Goal: Task Accomplishment & Management: Complete application form

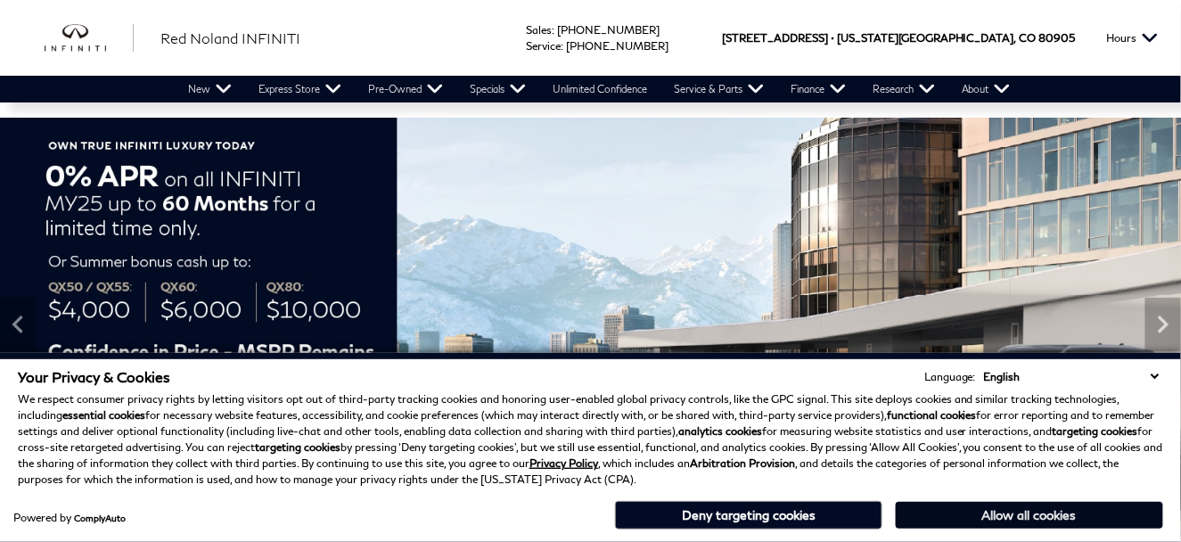
click at [1035, 519] on button "Allow all cookies" at bounding box center [1029, 515] width 267 height 27
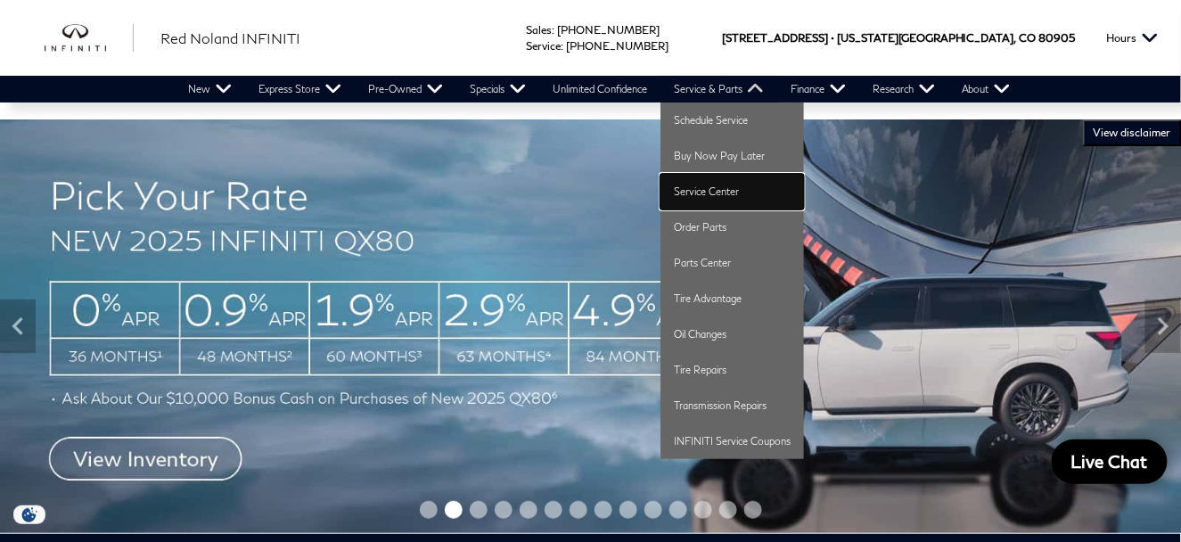
click at [713, 193] on link "Service Center" at bounding box center [733, 192] width 144 height 36
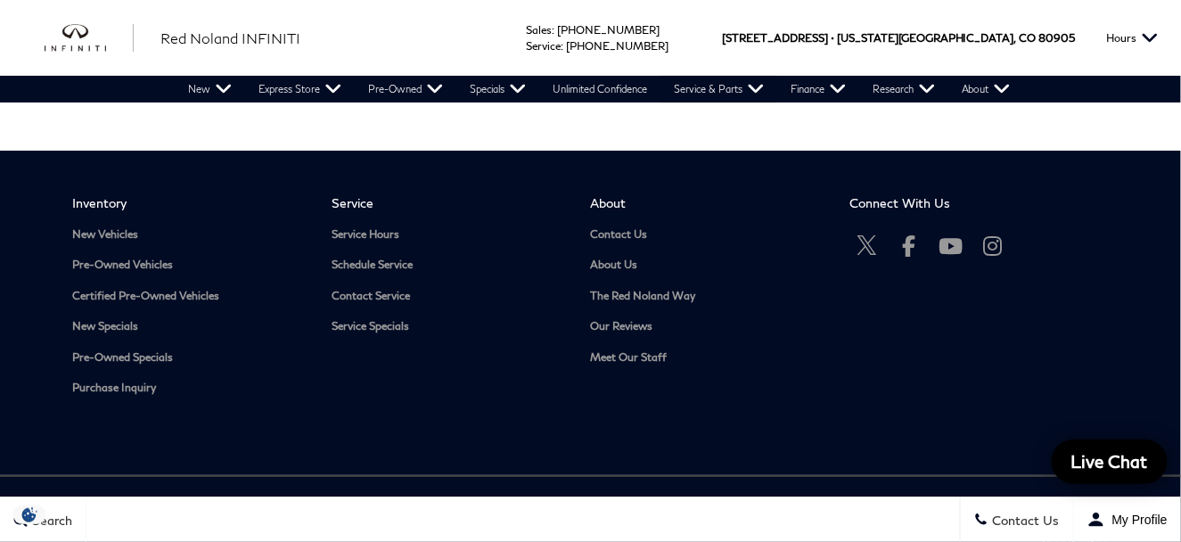
scroll to position [3744, 0]
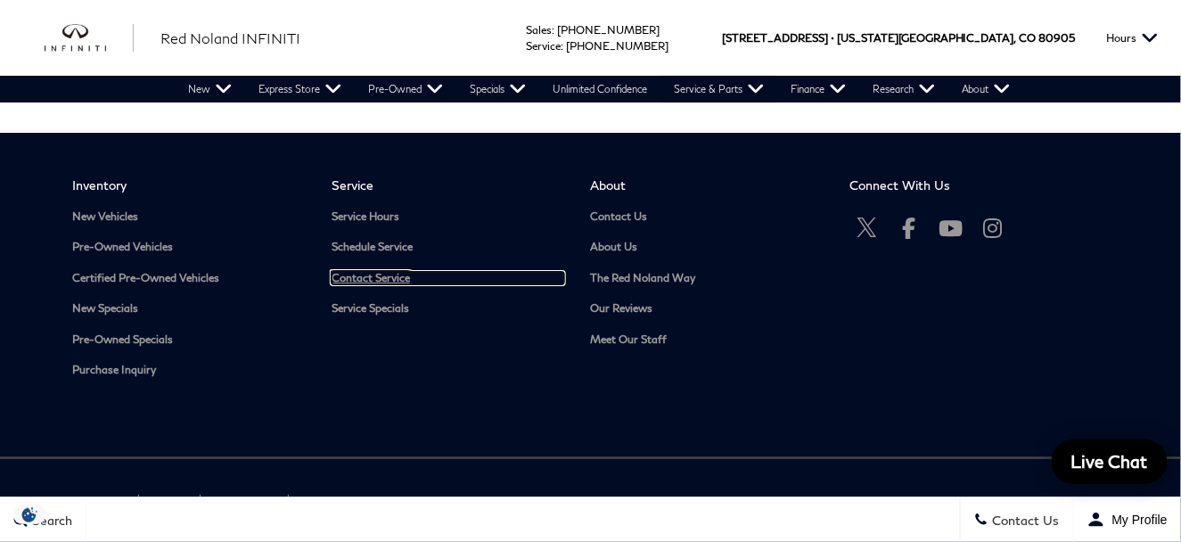
click at [378, 272] on link "Contact Service" at bounding box center [448, 278] width 233 height 13
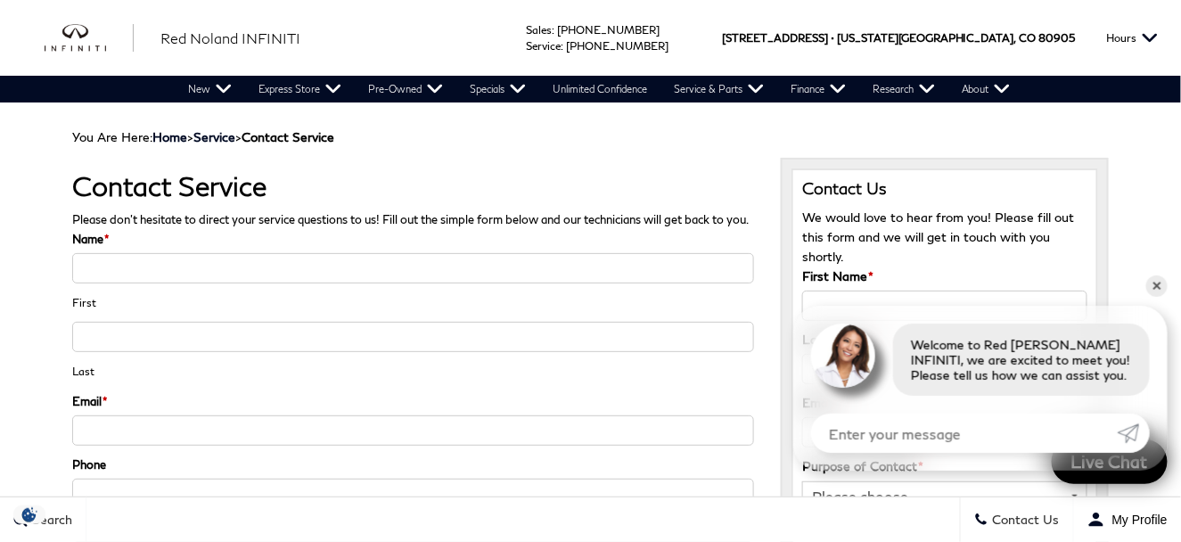
click at [131, 283] on input "Name *" at bounding box center [413, 268] width 682 height 30
type input "Raymond"
type input "Ebbs"
type input "rayztoy77at@comcast.net"
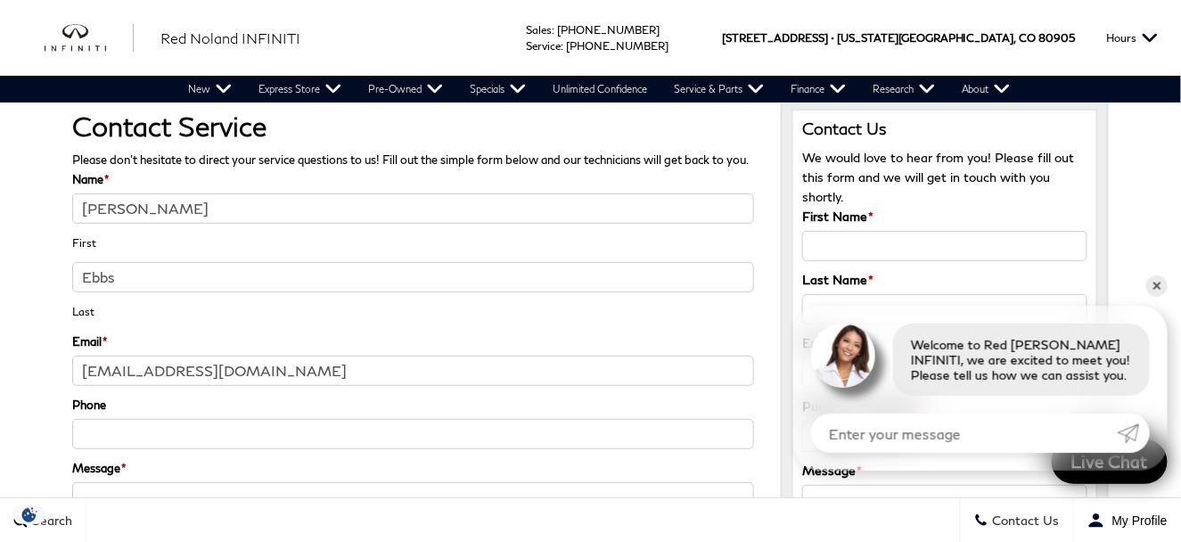
scroll to position [89, 0]
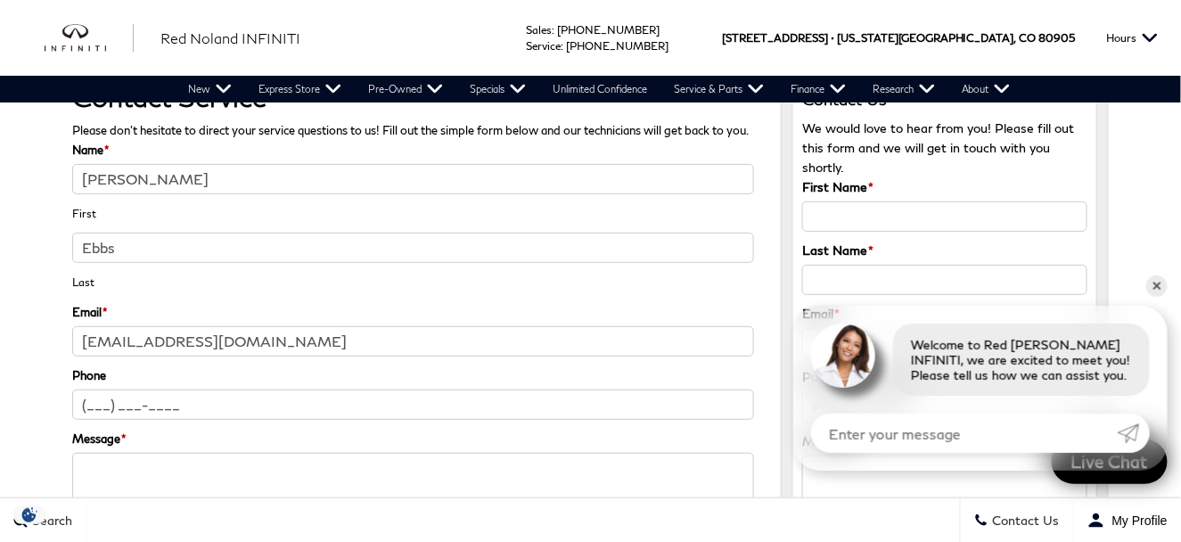
click at [186, 420] on input "(___) ___-____" at bounding box center [413, 405] width 682 height 30
click at [185, 420] on input "(___) ___-____" at bounding box center [413, 405] width 682 height 30
type input "(719) 590-7012"
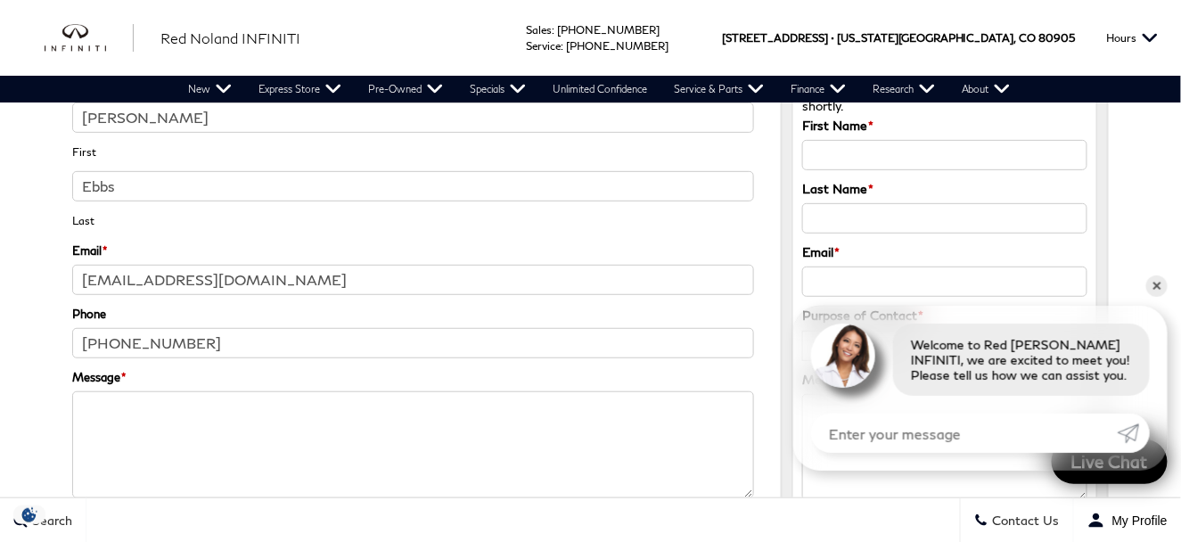
scroll to position [178, 0]
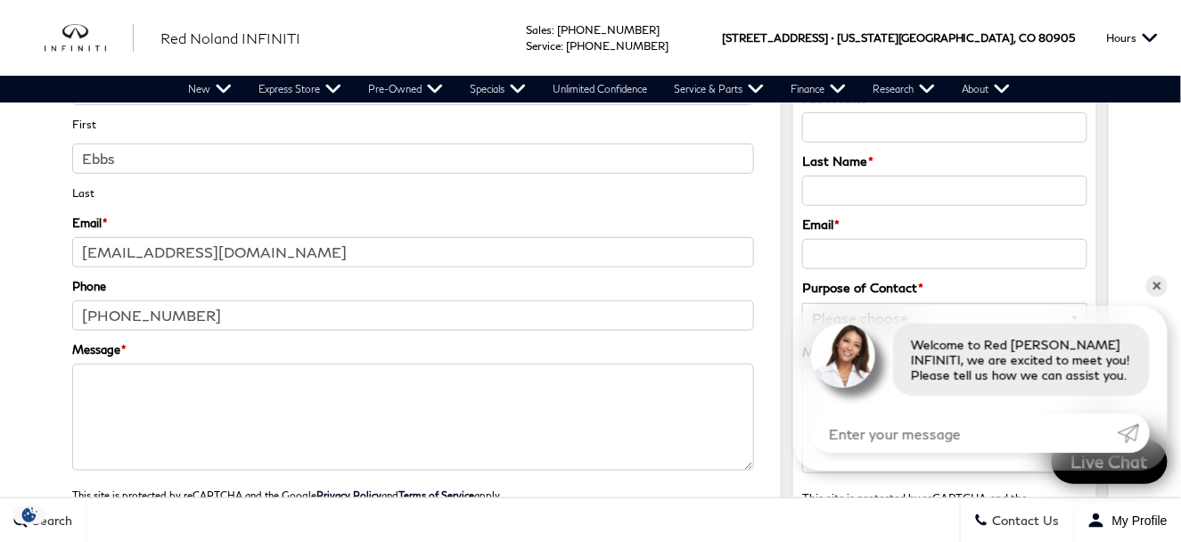
click at [139, 406] on textarea "Message *" at bounding box center [413, 417] width 682 height 107
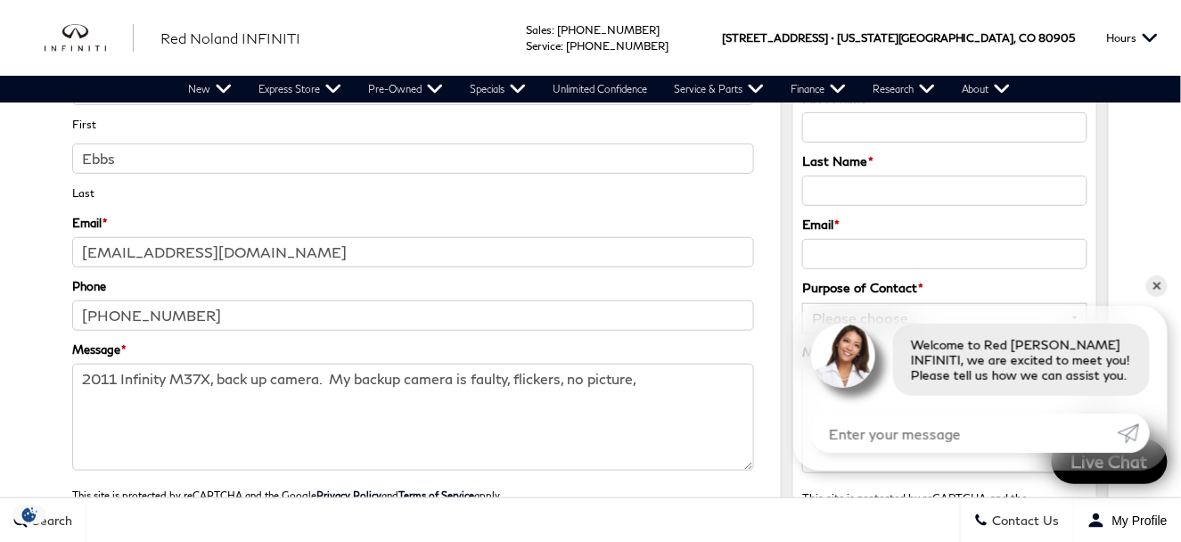
click at [569, 393] on textarea "2011 Infinity M37X, back up camera. My backup camera is faulty, flickers, no pi…" at bounding box center [413, 417] width 682 height 107
click at [673, 398] on textarea "2011 Infinity M37X, back up camera. My backup camera is faulty, flickers and no…" at bounding box center [413, 417] width 682 height 107
click at [669, 398] on textarea "2011 Infinity M37X, back up camera. My backup camera is faulty, flickers and no…" at bounding box center [413, 417] width 682 height 107
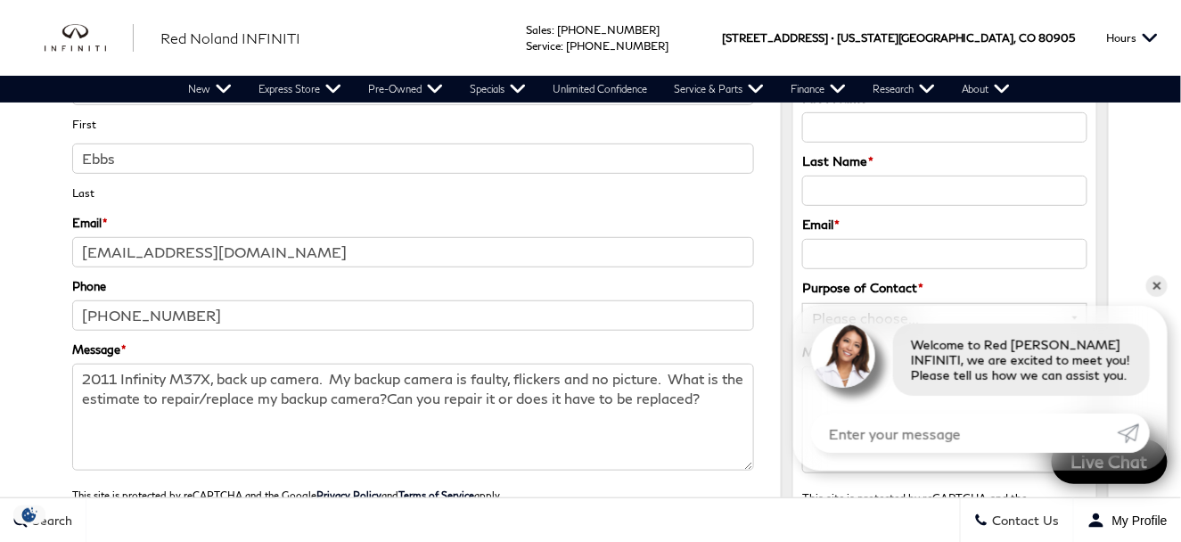
drag, startPoint x: 411, startPoint y: 414, endPoint x: 674, endPoint y: 375, distance: 265.9
click at [674, 375] on li "Message * 2011 Infinity M37X, back up camera. My backup camera is faulty, flick…" at bounding box center [413, 412] width 682 height 145
click at [365, 419] on textarea "2011 Infinity M37X, back up camera. My backup camera is faulty, flickers and no…" at bounding box center [413, 417] width 682 height 107
paste textarea "What is the estimate to repair/replace my backup camera?"
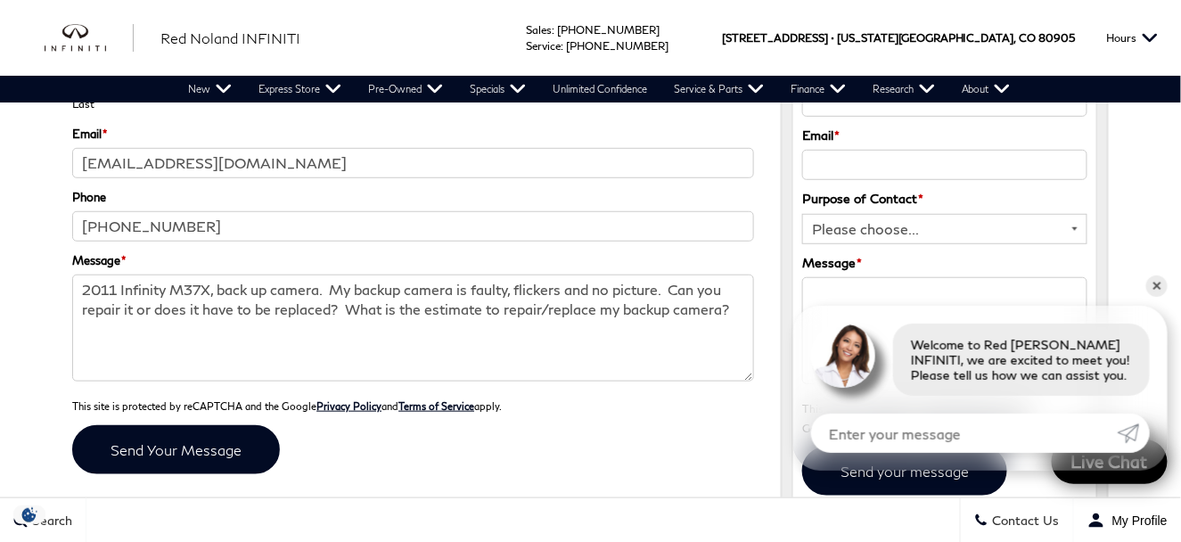
scroll to position [357, 0]
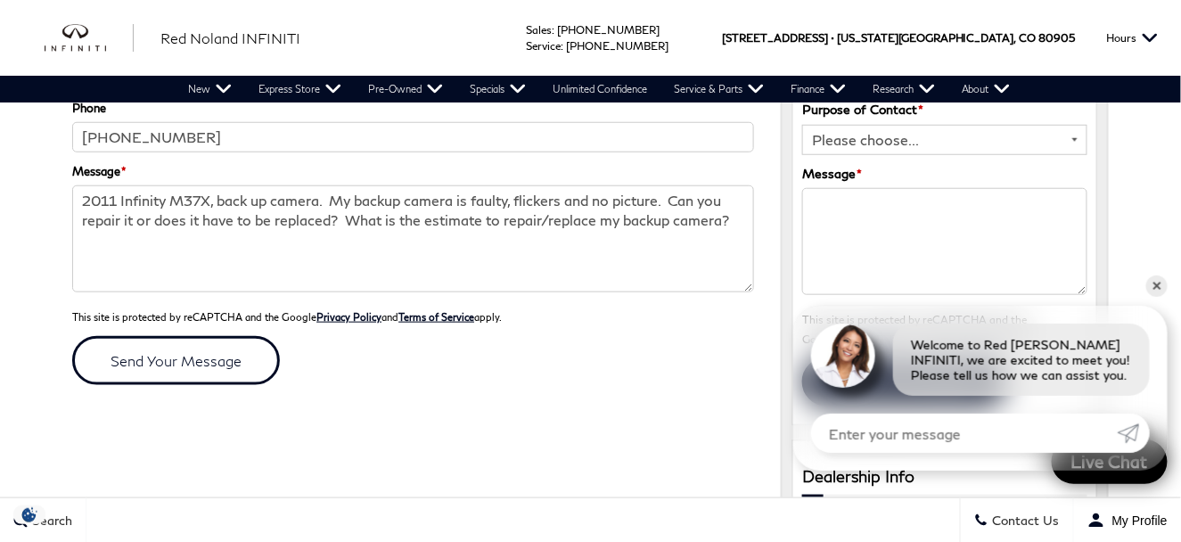
type textarea "2011 Infinity M37X, back up camera. My backup camera is faulty, flickers and no…"
click at [217, 374] on input "submit" at bounding box center [176, 360] width 208 height 49
